Goal: Check status: Check status

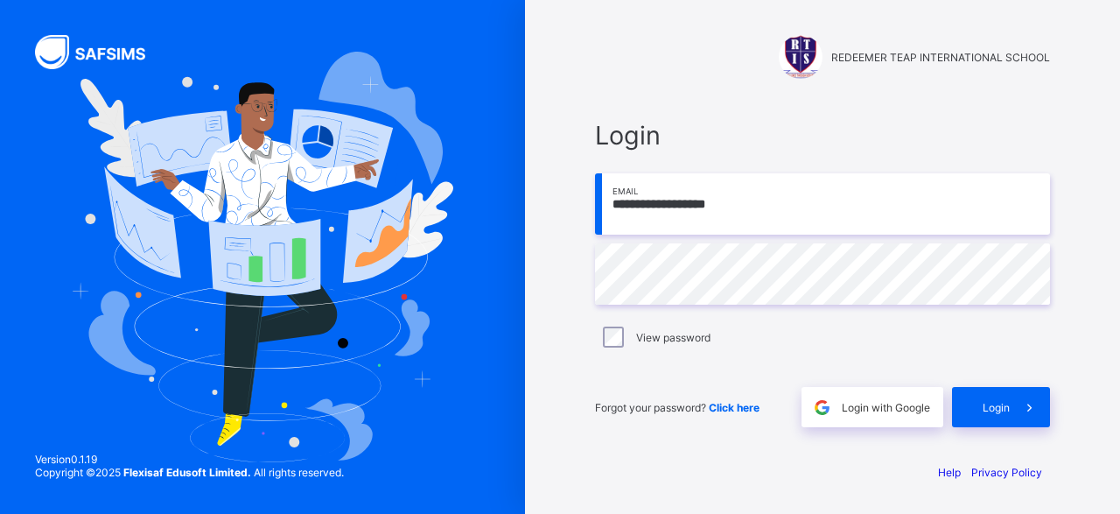
type input "**********"
click at [1009, 404] on span "Login" at bounding box center [995, 407] width 27 height 13
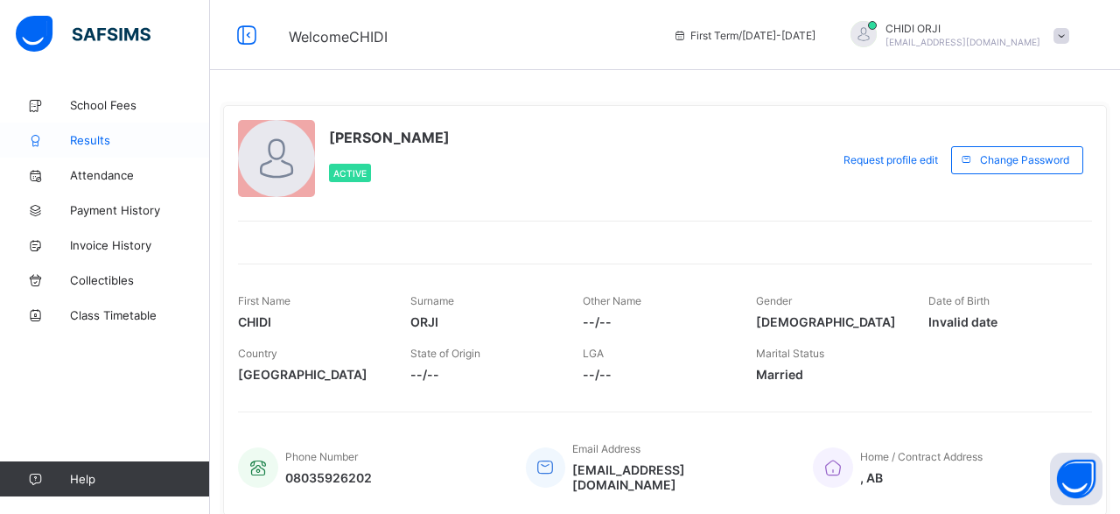
click at [93, 140] on span "Results" at bounding box center [140, 140] width 140 height 14
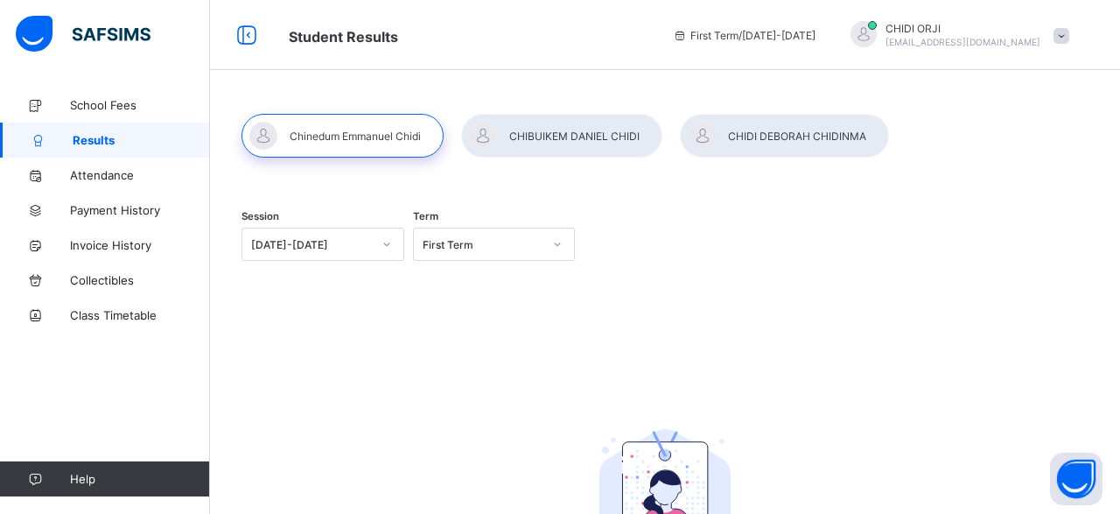
click at [566, 136] on div at bounding box center [561, 136] width 201 height 44
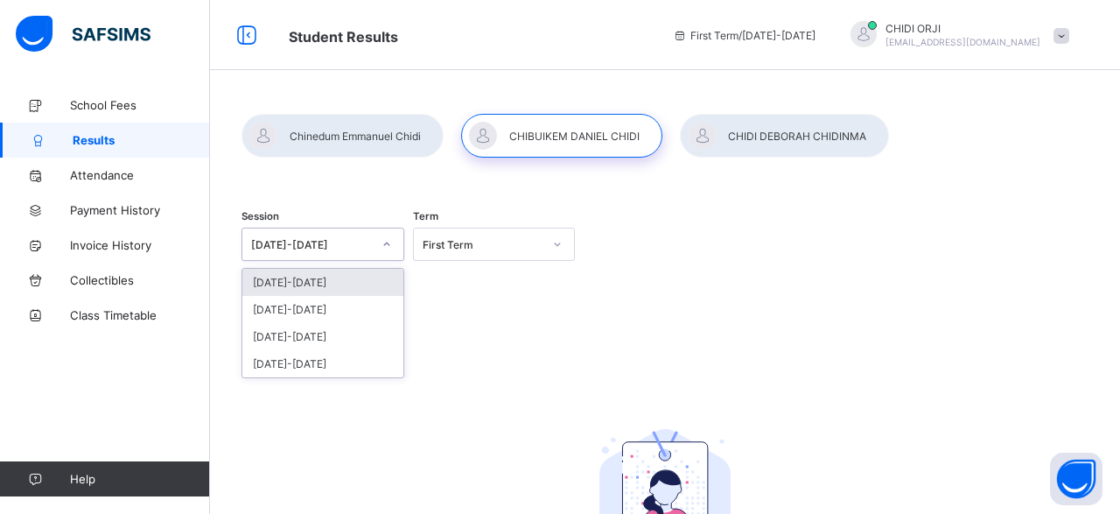
click at [388, 244] on icon at bounding box center [386, 243] width 10 height 17
click at [313, 304] on div "[DATE]-[DATE]" at bounding box center [322, 309] width 161 height 27
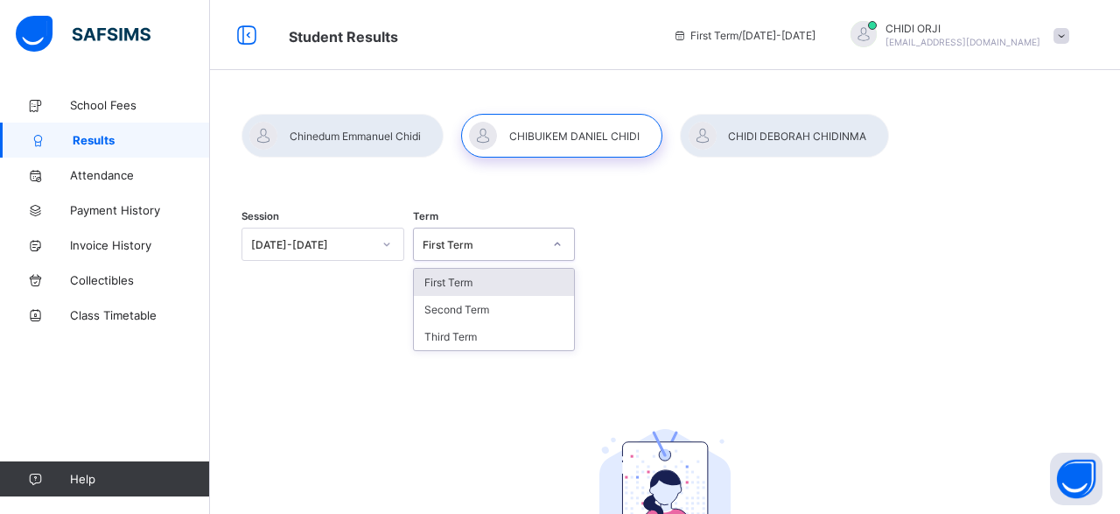
click at [559, 248] on icon at bounding box center [557, 243] width 10 height 17
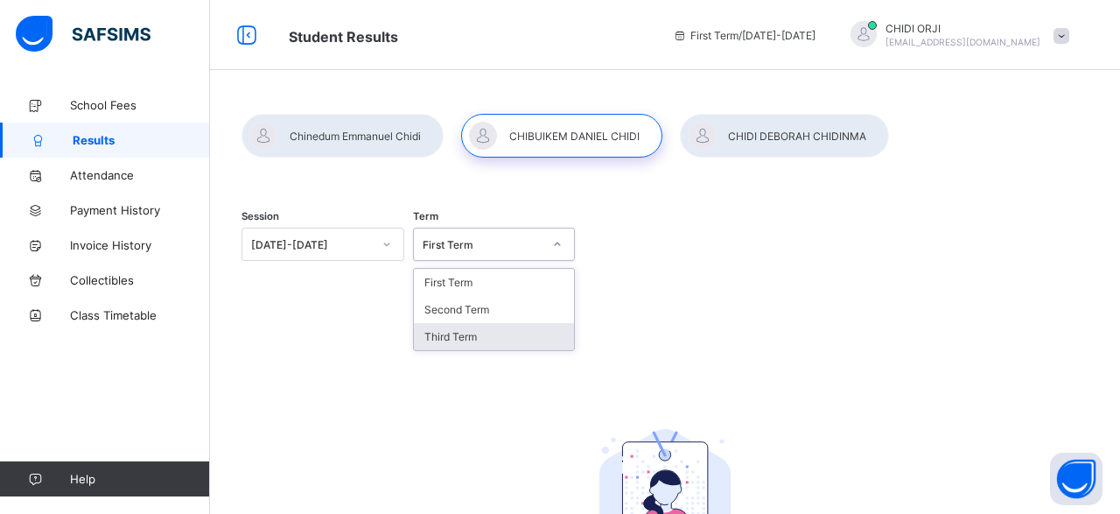
click at [470, 332] on div "Third Term" at bounding box center [494, 336] width 161 height 27
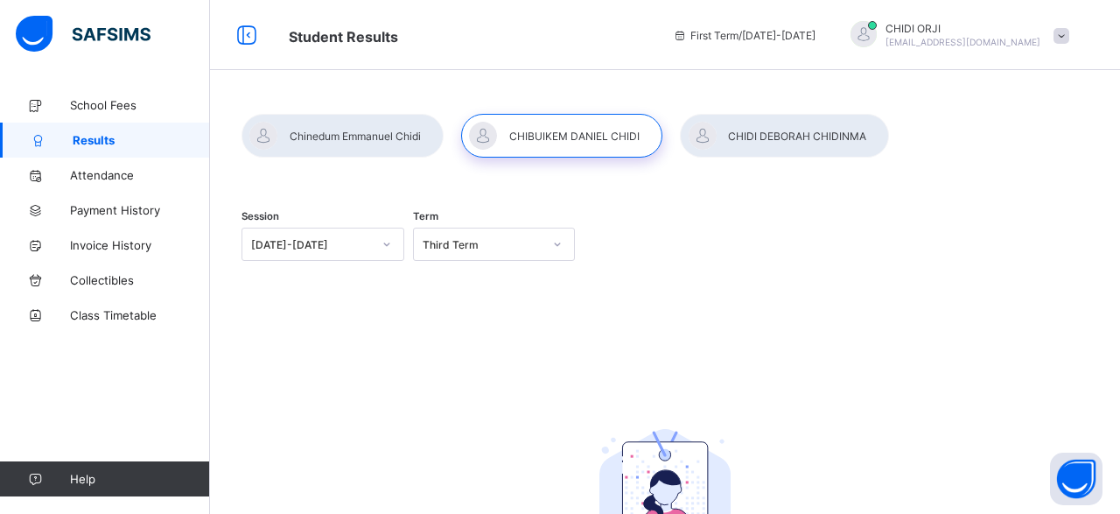
click at [481, 325] on div "Session [DATE]-[DATE] Term Third Term No Report Available This child has no rep…" at bounding box center [664, 433] width 847 height 483
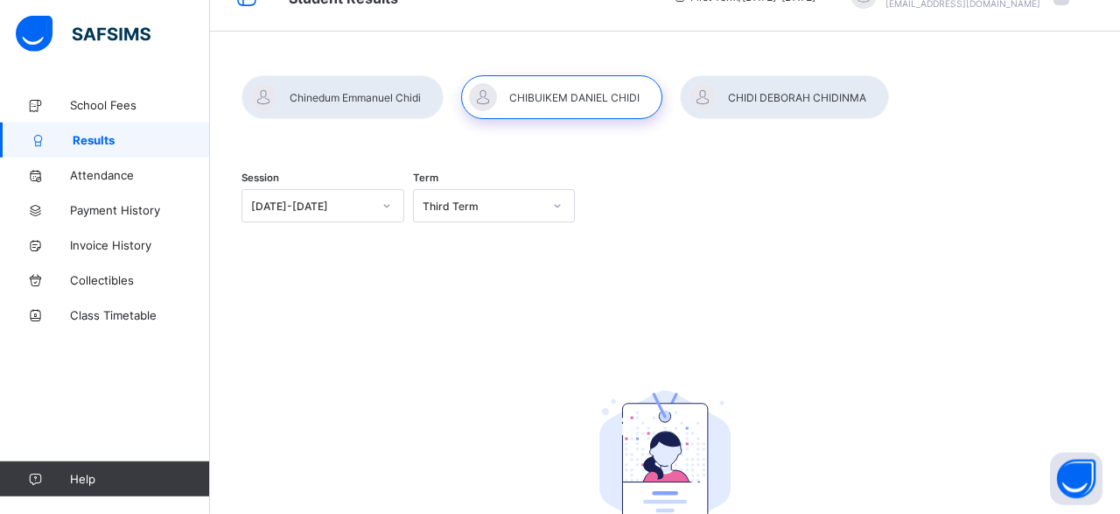
scroll to position [3, 0]
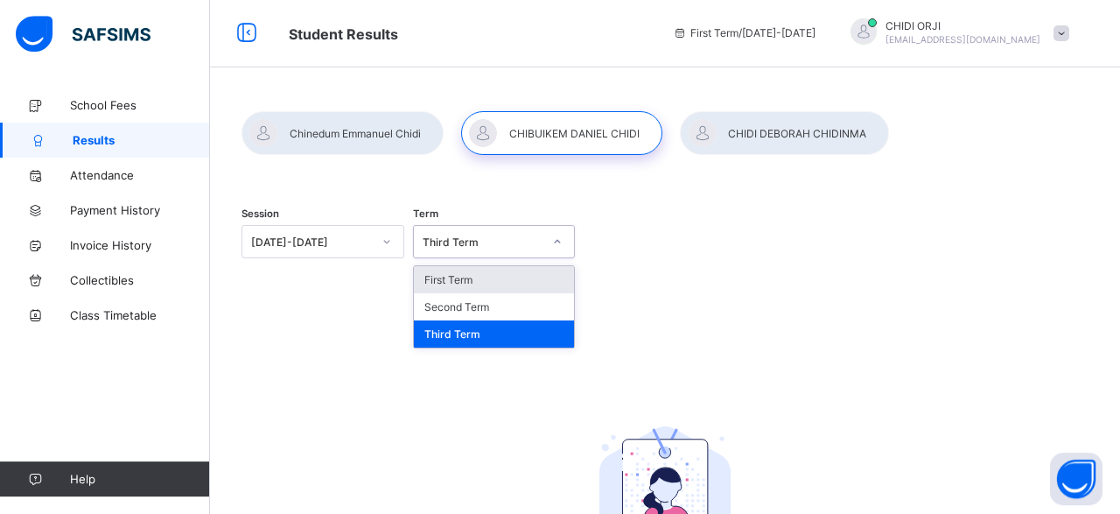
click at [559, 243] on icon at bounding box center [557, 241] width 10 height 17
click at [491, 326] on div "Third Term" at bounding box center [494, 333] width 161 height 27
click at [557, 237] on icon at bounding box center [557, 241] width 10 height 17
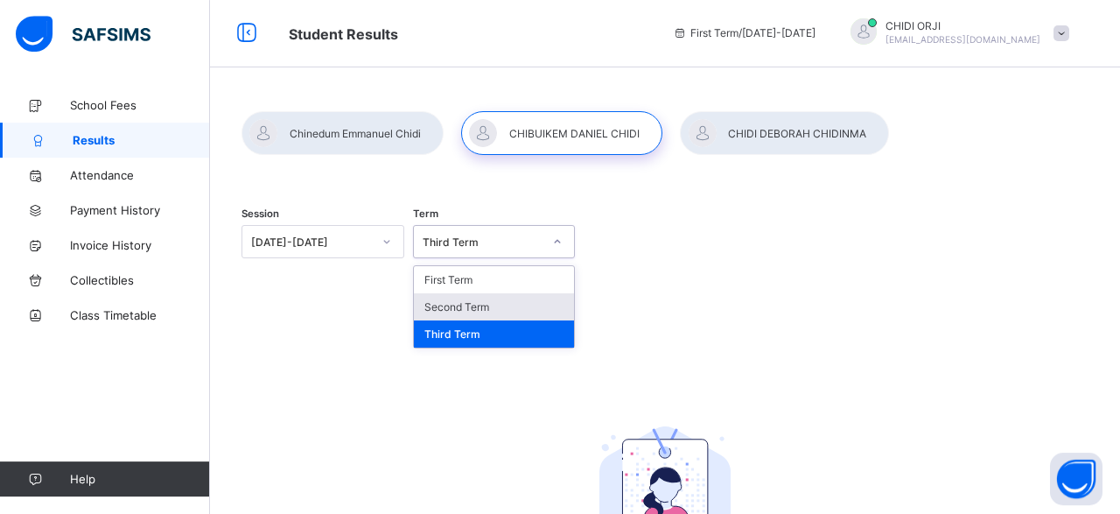
click at [508, 307] on div "Second Term" at bounding box center [494, 306] width 161 height 27
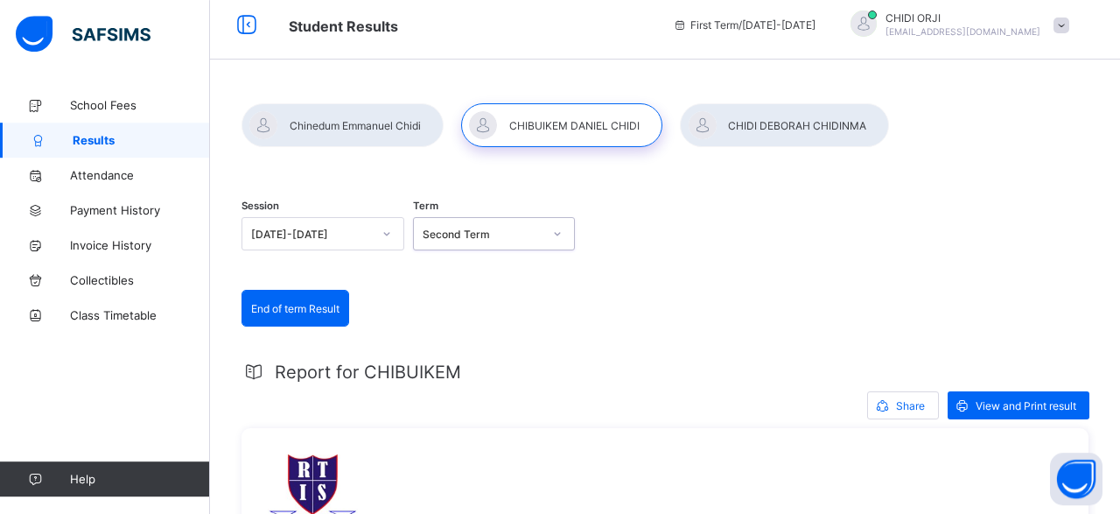
scroll to position [0, 0]
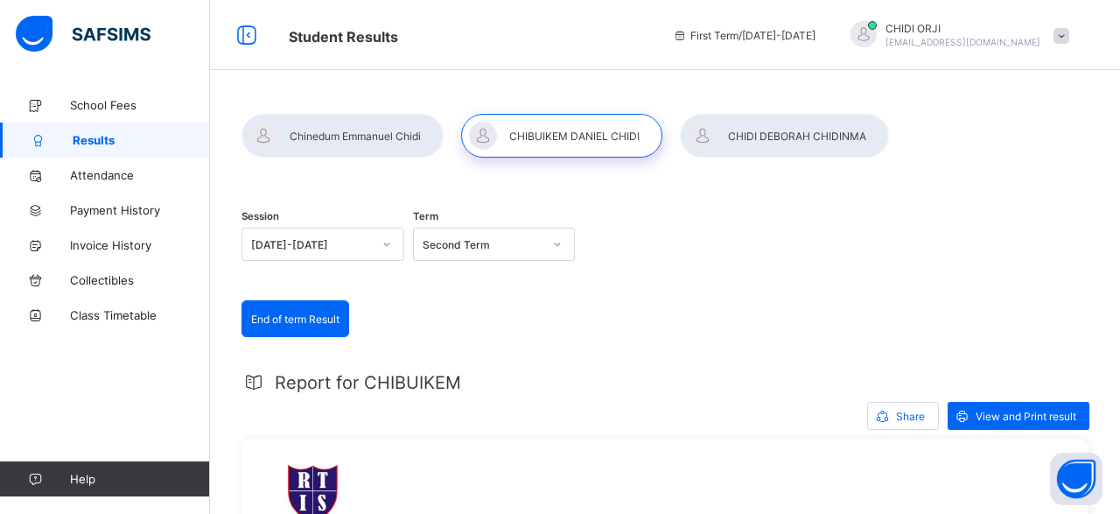
click at [748, 143] on div at bounding box center [784, 136] width 209 height 44
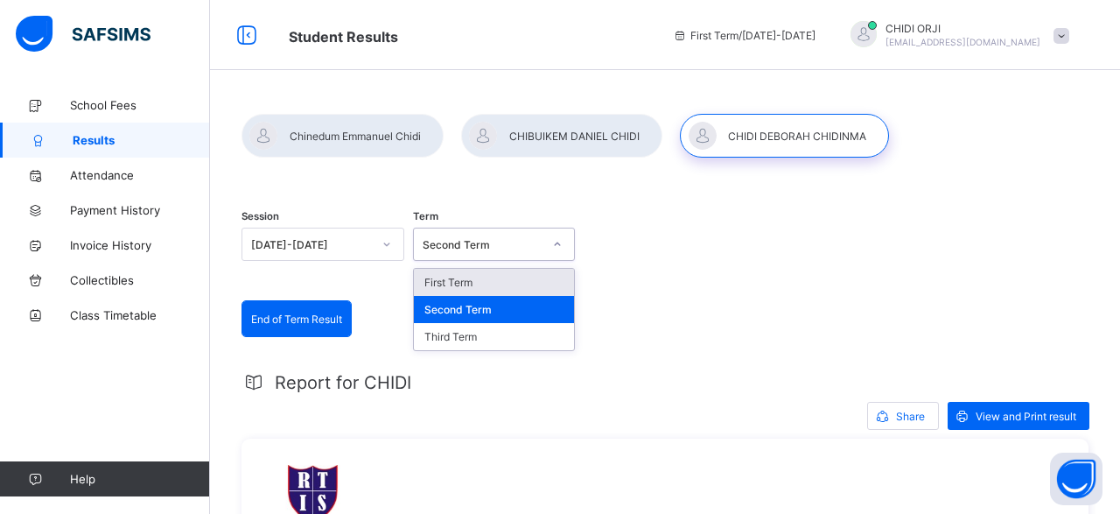
click at [557, 246] on icon at bounding box center [557, 243] width 10 height 17
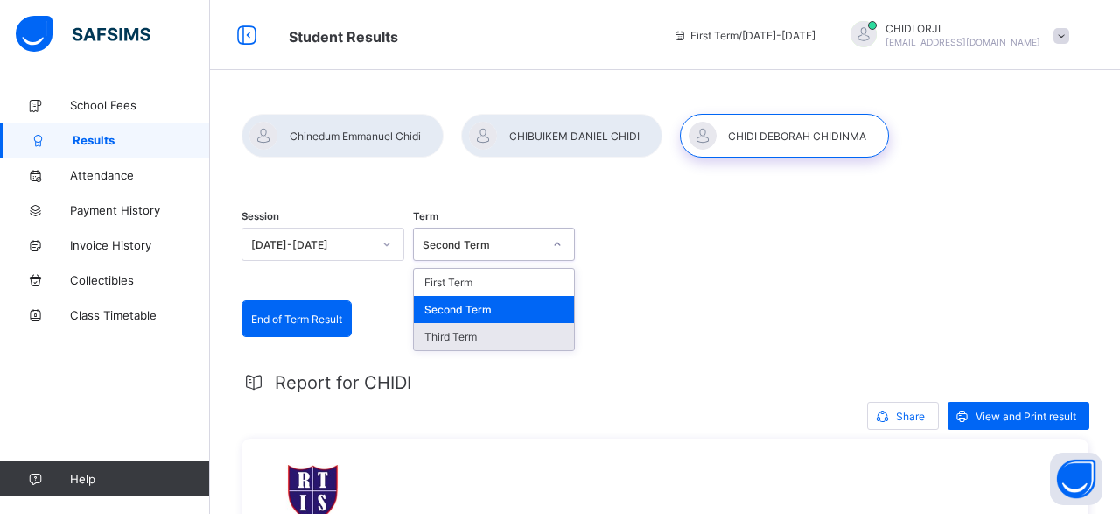
click at [481, 332] on div "Third Term" at bounding box center [494, 336] width 161 height 27
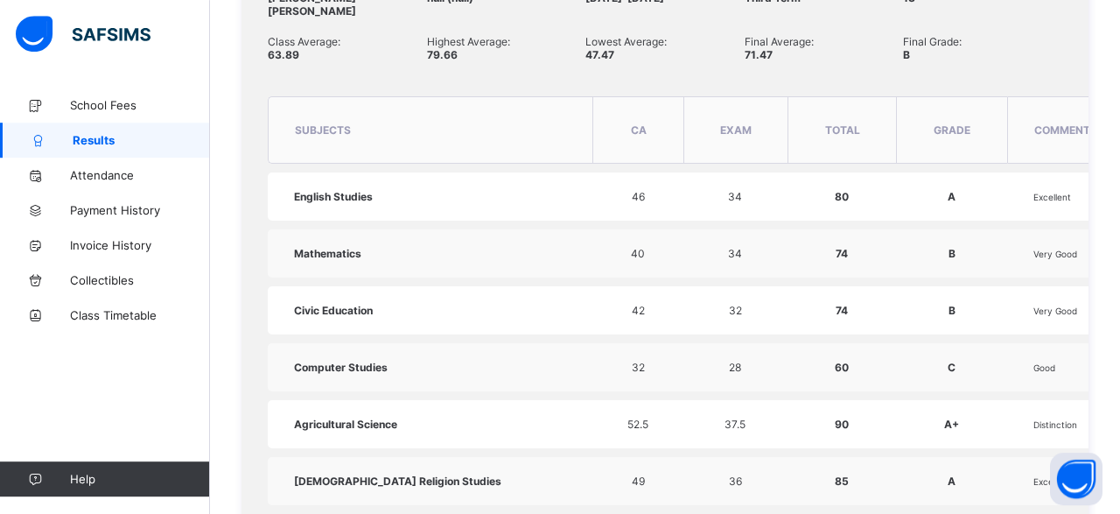
scroll to position [661, 0]
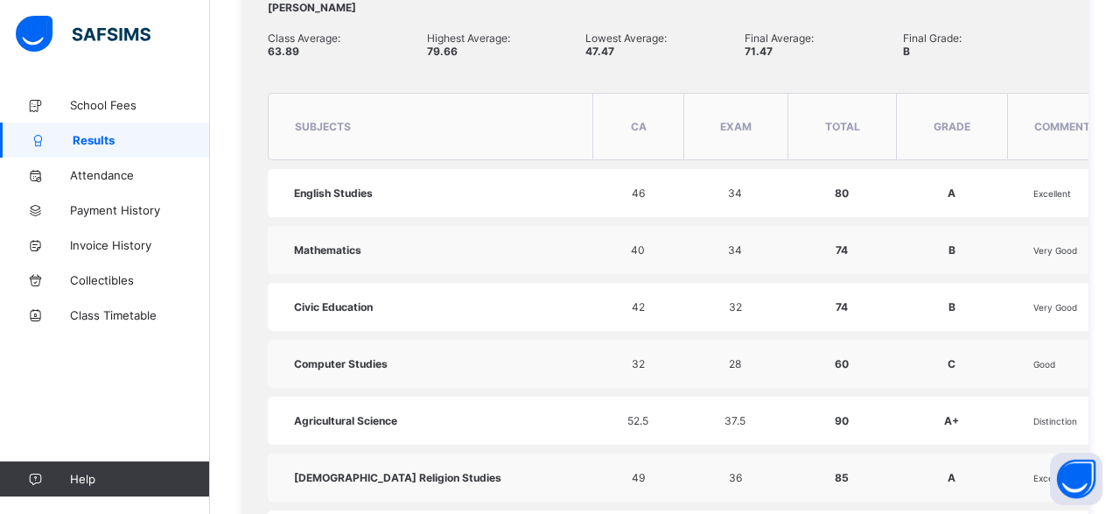
click at [983, 396] on td "A+" at bounding box center [951, 420] width 111 height 48
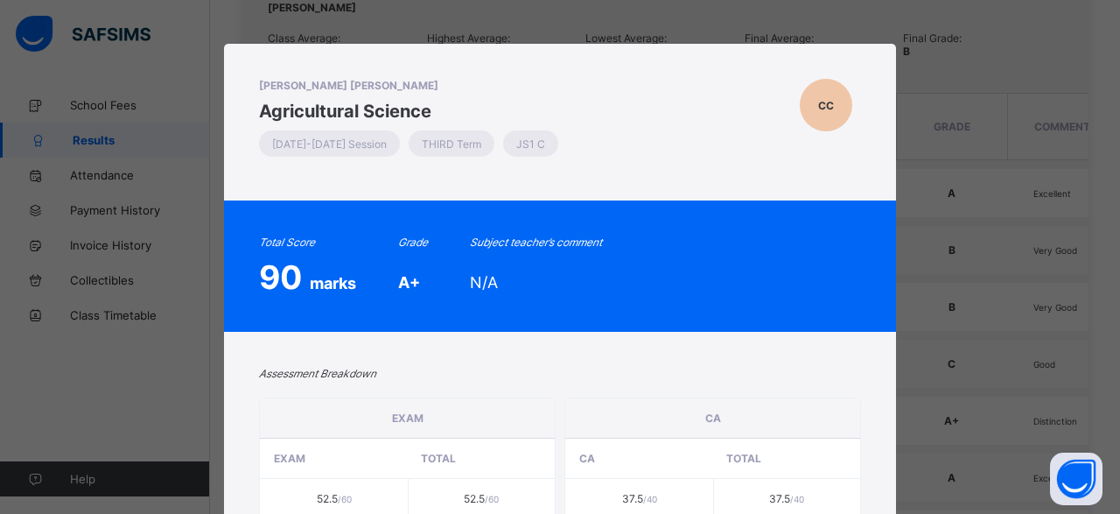
click at [1004, 297] on div "[PERSON_NAME] [PERSON_NAME] Agricultural Science [DATE]-[DATE] Session THIRD Te…" at bounding box center [560, 257] width 1120 height 514
click at [1000, 298] on div "[PERSON_NAME] [PERSON_NAME] Agricultural Science [DATE]-[DATE] Session THIRD Te…" at bounding box center [560, 257] width 1120 height 514
click at [968, 207] on div "[PERSON_NAME] [PERSON_NAME] Agricultural Science [DATE]-[DATE] Session THIRD Te…" at bounding box center [560, 257] width 1120 height 514
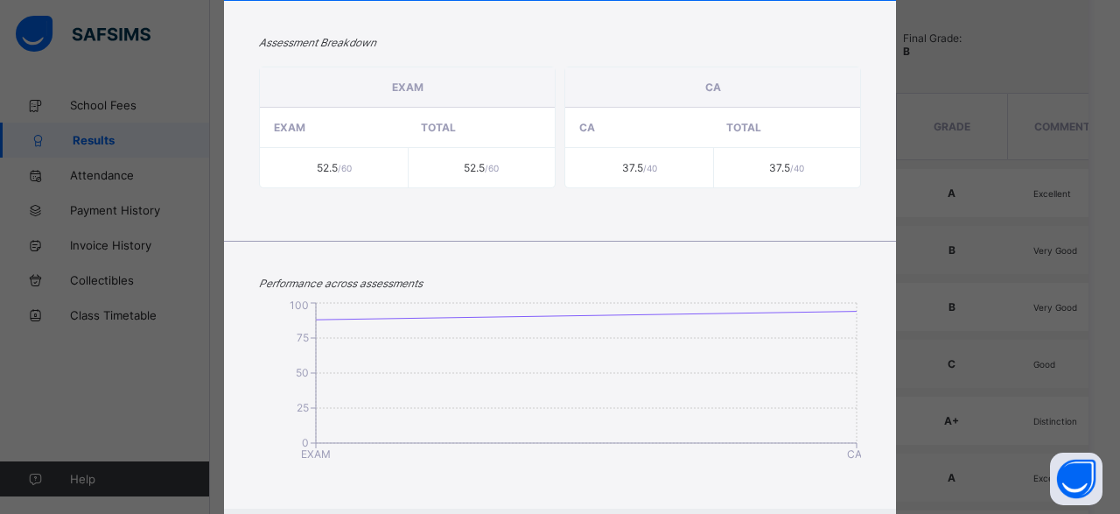
scroll to position [423, 0]
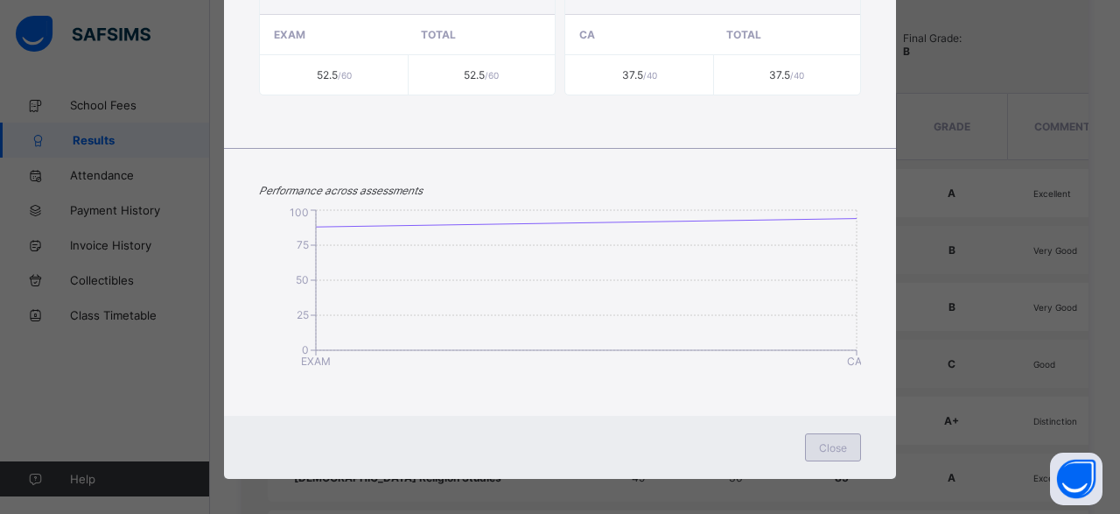
click at [851, 438] on div "Close" at bounding box center [833, 447] width 56 height 28
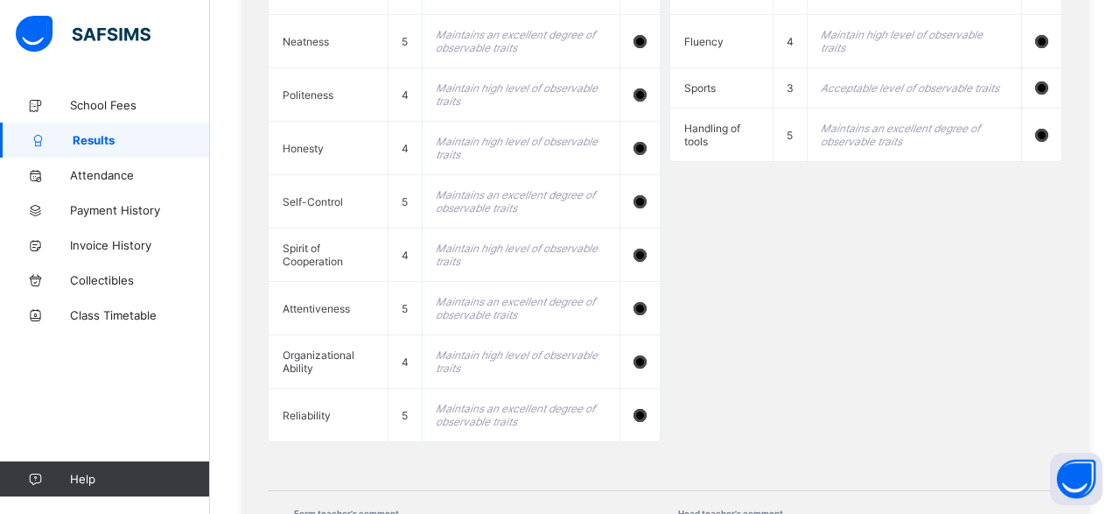
scroll to position [1967, 0]
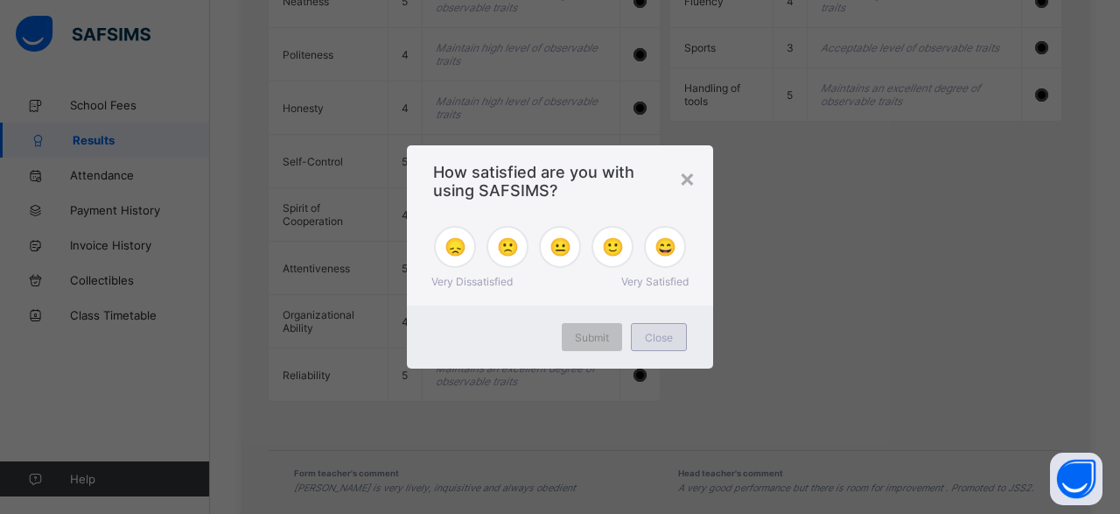
click at [659, 337] on span "Close" at bounding box center [659, 337] width 28 height 13
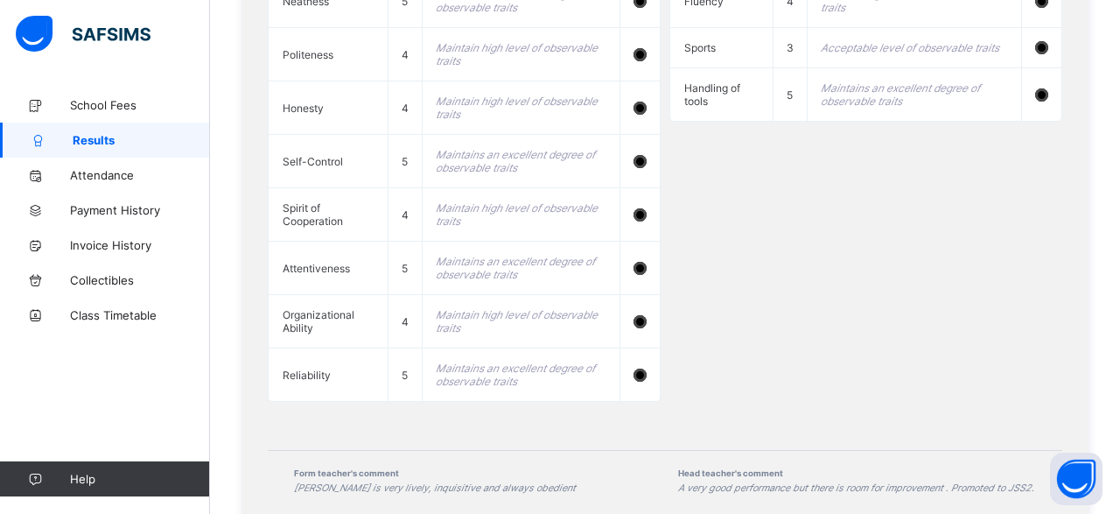
scroll to position [2014, 0]
